Goal: Transaction & Acquisition: Purchase product/service

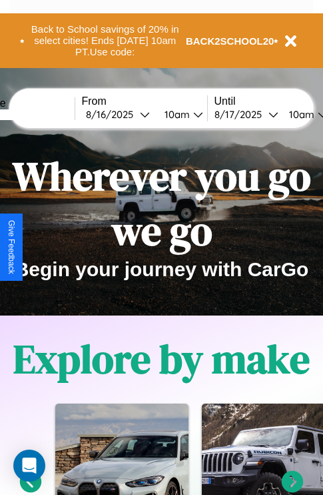
click at [45, 114] on input "text" at bounding box center [25, 114] width 100 height 11
type input "*********"
click at [133, 114] on div "8 / 16 / 2025" at bounding box center [113, 114] width 54 height 13
select select "*"
select select "****"
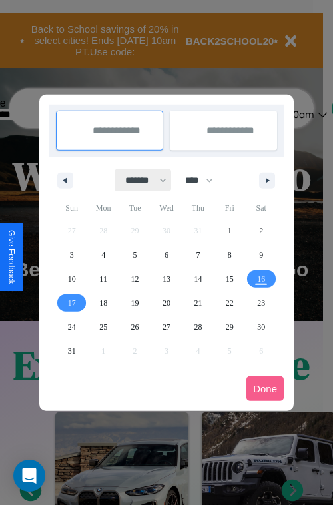
click at [140, 180] on select "******* ******** ***** ***** *** **** **** ****** ********* ******* ******** **…" at bounding box center [143, 180] width 57 height 22
select select "*"
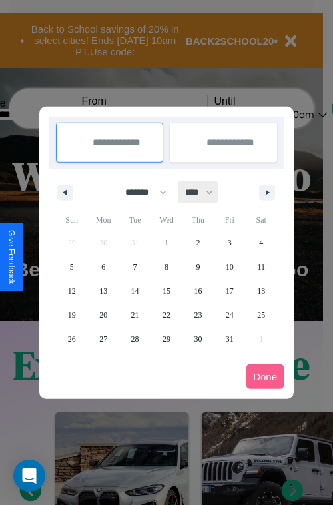
click at [205, 192] on select "**** **** **** **** **** **** **** **** **** **** **** **** **** **** **** ****…" at bounding box center [199, 192] width 40 height 22
select select "****"
click at [198, 290] on span "15" at bounding box center [198, 291] width 8 height 24
type input "**********"
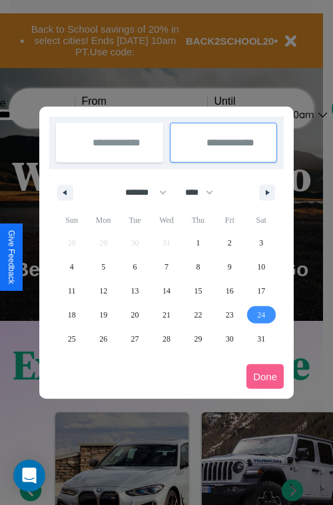
click at [261, 314] on span "24" at bounding box center [261, 315] width 8 height 24
type input "**********"
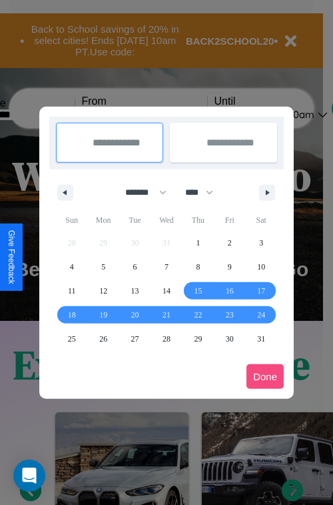
click at [265, 376] on button "Done" at bounding box center [265, 376] width 37 height 25
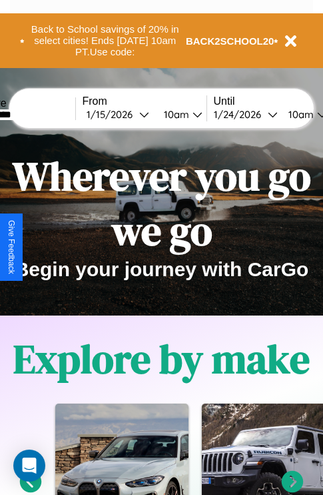
click at [315, 114] on div "10am" at bounding box center [299, 114] width 35 height 13
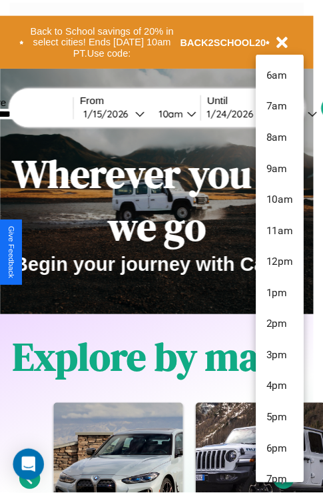
scroll to position [45, 0]
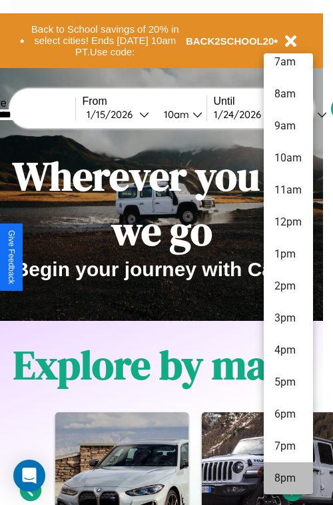
click at [288, 478] on li "8pm" at bounding box center [288, 478] width 49 height 32
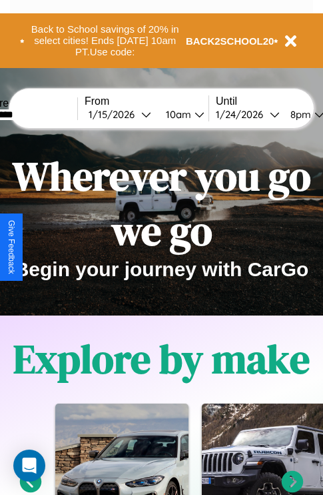
scroll to position [0, 46]
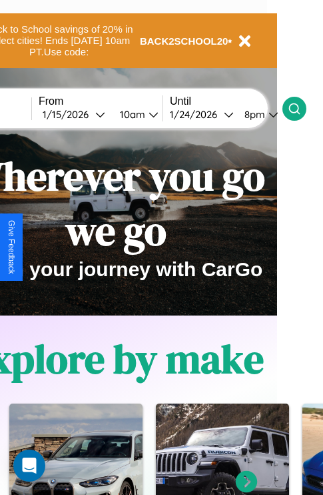
click at [301, 108] on icon at bounding box center [294, 108] width 13 height 13
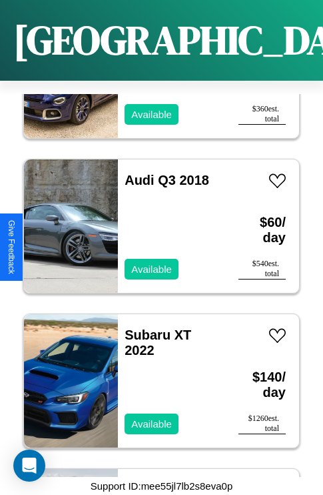
scroll to position [9174, 0]
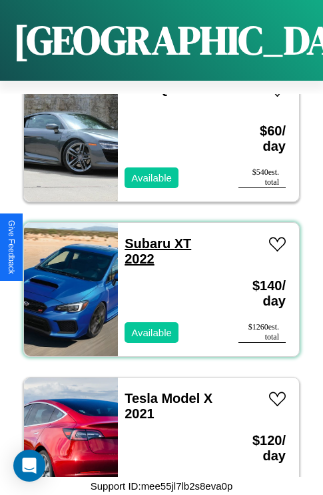
click at [143, 236] on link "Subaru XT 2022" at bounding box center [158, 251] width 67 height 30
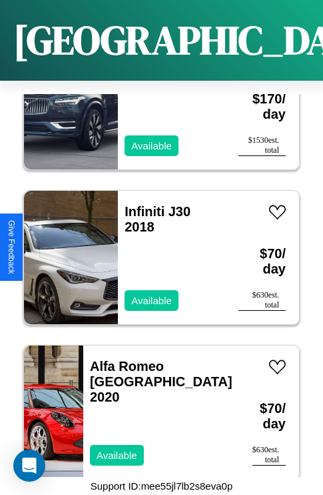
scroll to position [1906, 0]
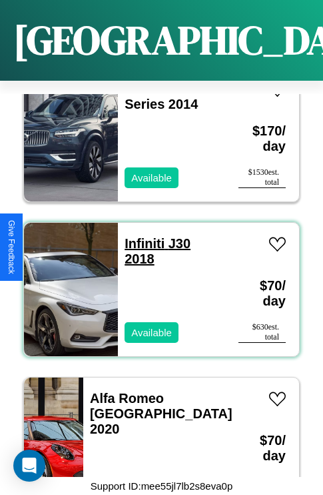
click at [141, 236] on link "Infiniti J30 2018" at bounding box center [158, 251] width 66 height 30
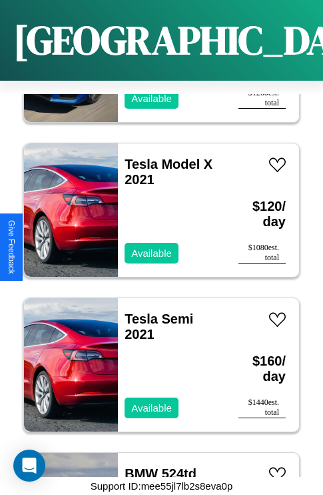
scroll to position [9483, 0]
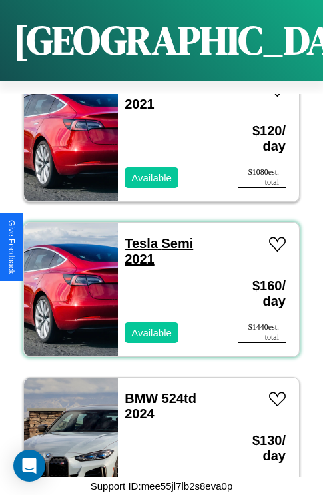
click at [137, 236] on link "Tesla Semi 2021" at bounding box center [159, 251] width 69 height 30
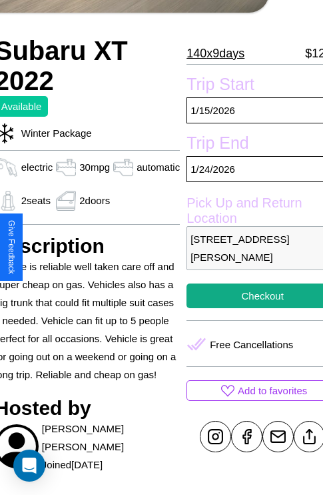
scroll to position [321, 64]
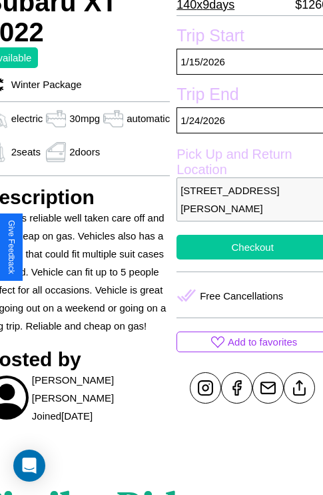
click at [247, 247] on button "Checkout" at bounding box center [253, 247] width 152 height 25
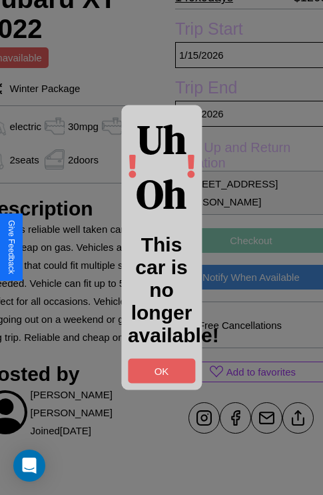
scroll to position [325, 64]
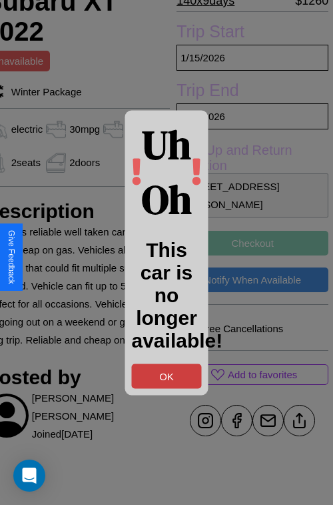
click at [167, 375] on button "OK" at bounding box center [167, 375] width 70 height 25
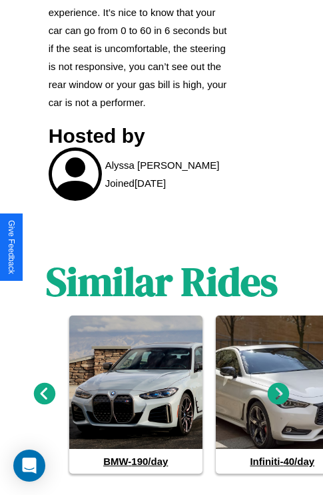
scroll to position [706, 0]
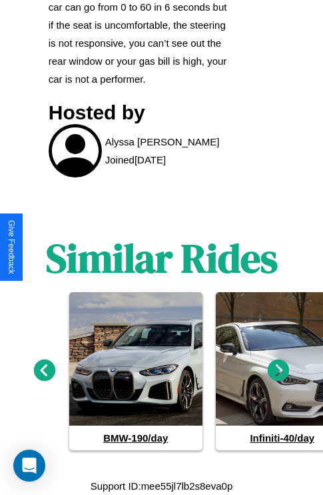
click at [279, 371] on icon at bounding box center [279, 370] width 22 height 22
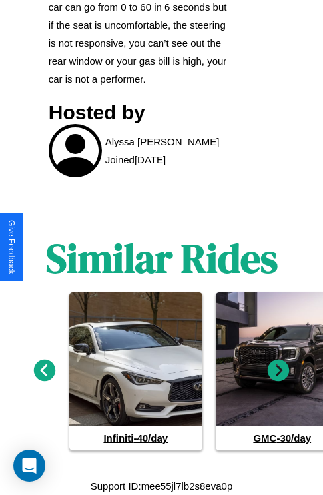
click at [44, 371] on icon at bounding box center [45, 370] width 22 height 22
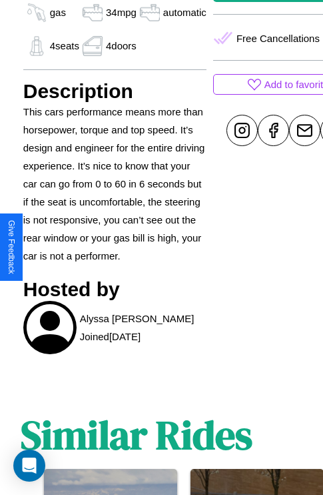
scroll to position [272, 56]
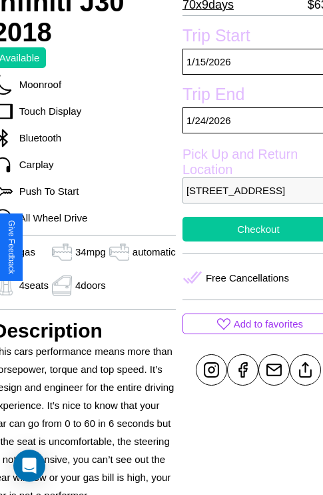
click at [247, 241] on button "Checkout" at bounding box center [259, 229] width 152 height 25
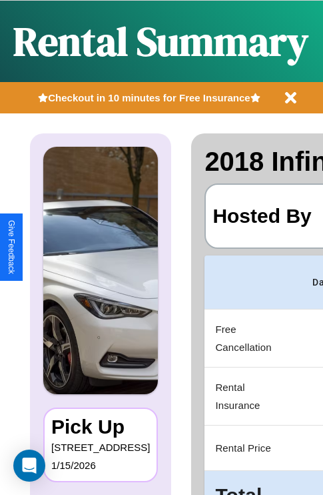
scroll to position [0, 252]
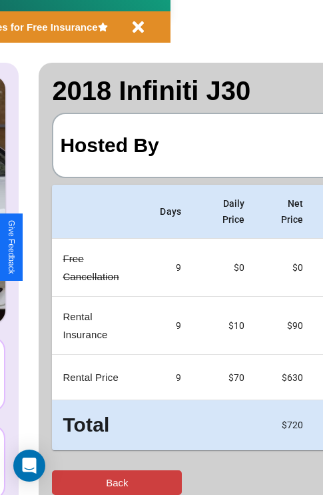
click at [65, 482] on button "Back" at bounding box center [117, 482] width 130 height 25
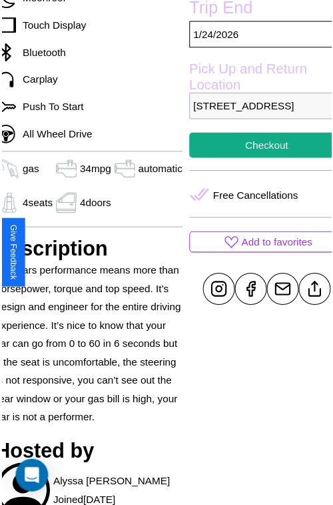
scroll to position [367, 56]
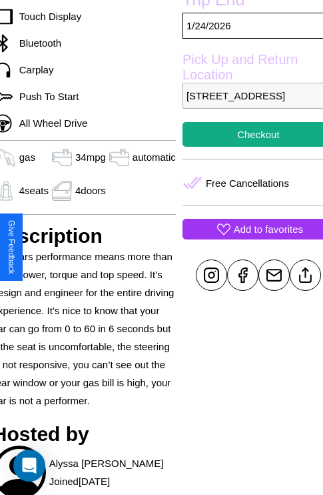
click at [247, 238] on p "Add to favorites" at bounding box center [268, 229] width 69 height 18
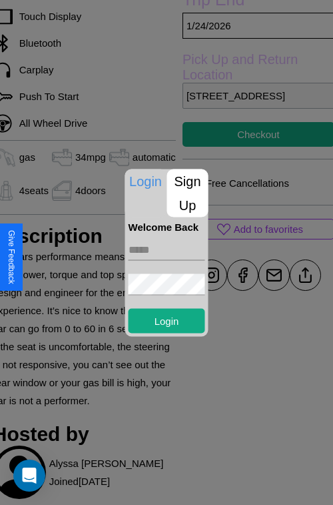
click at [187, 193] on p "Sign Up" at bounding box center [187, 193] width 41 height 48
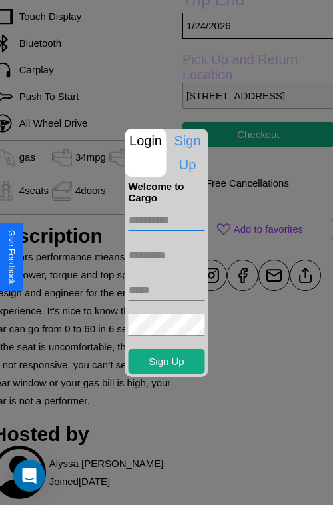
click at [167, 220] on input "text" at bounding box center [167, 220] width 77 height 21
type input "********"
click at [167, 255] on input "text" at bounding box center [167, 255] width 77 height 21
type input "******"
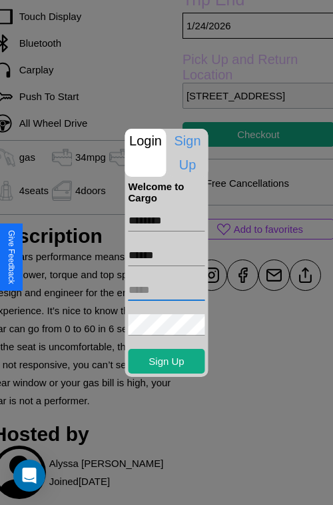
click at [167, 289] on input "text" at bounding box center [167, 289] width 77 height 21
type input "**********"
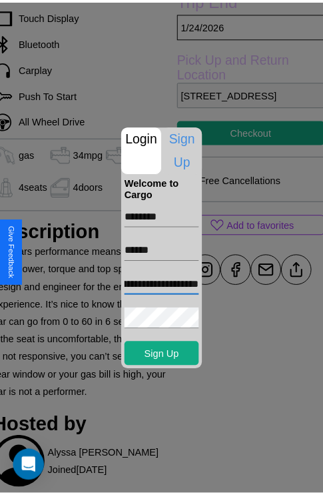
scroll to position [0, 0]
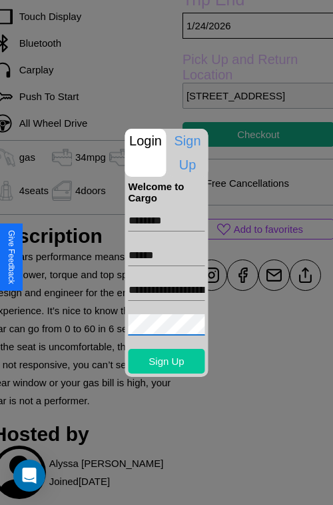
click at [167, 361] on button "Sign Up" at bounding box center [167, 361] width 77 height 25
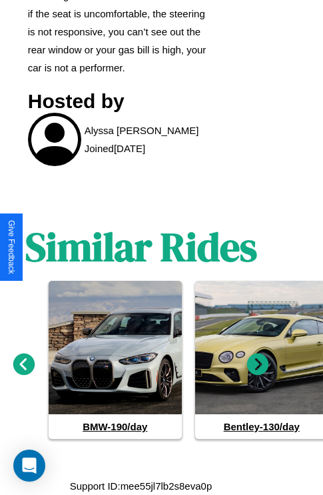
scroll to position [706, 20]
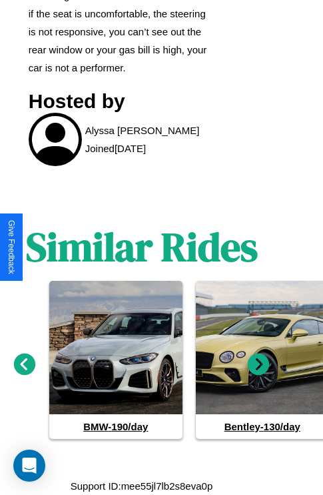
click at [259, 371] on icon at bounding box center [259, 364] width 22 height 22
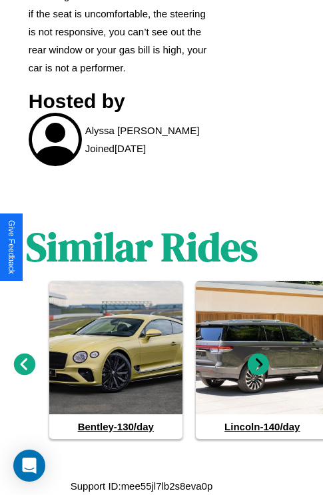
click at [259, 371] on icon at bounding box center [259, 364] width 22 height 22
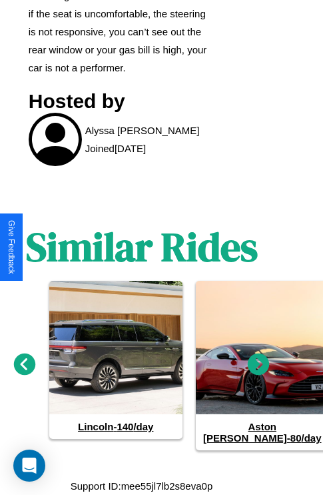
click at [24, 371] on icon at bounding box center [25, 364] width 22 height 22
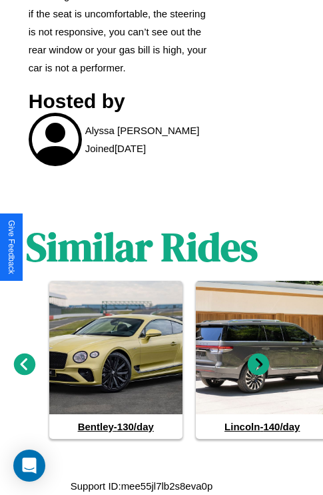
click at [259, 371] on icon at bounding box center [259, 364] width 22 height 22
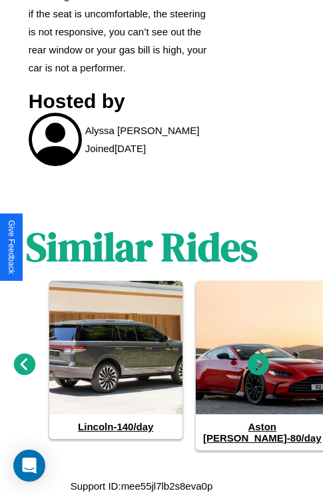
click at [259, 371] on icon at bounding box center [259, 364] width 22 height 22
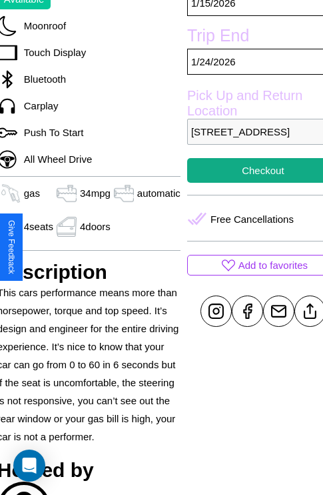
scroll to position [272, 56]
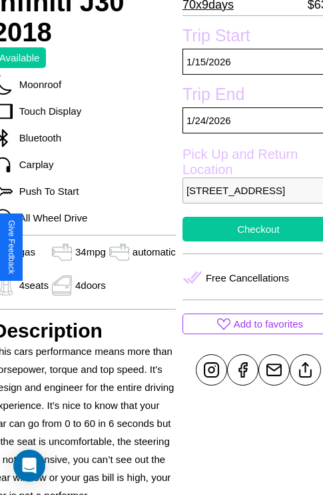
click at [247, 241] on button "Checkout" at bounding box center [259, 229] width 152 height 25
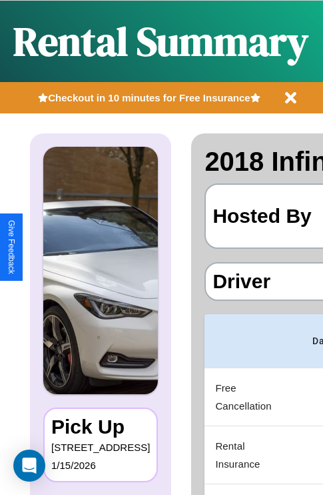
scroll to position [0, 252]
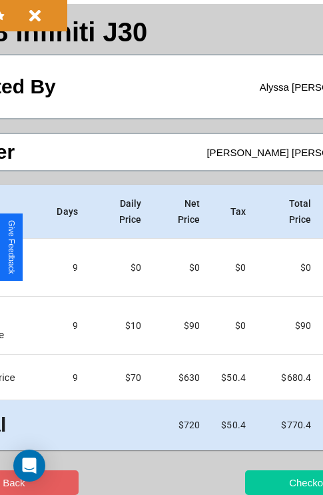
click at [258, 482] on button "Checkout" at bounding box center [310, 482] width 130 height 25
